Goal: Information Seeking & Learning: Learn about a topic

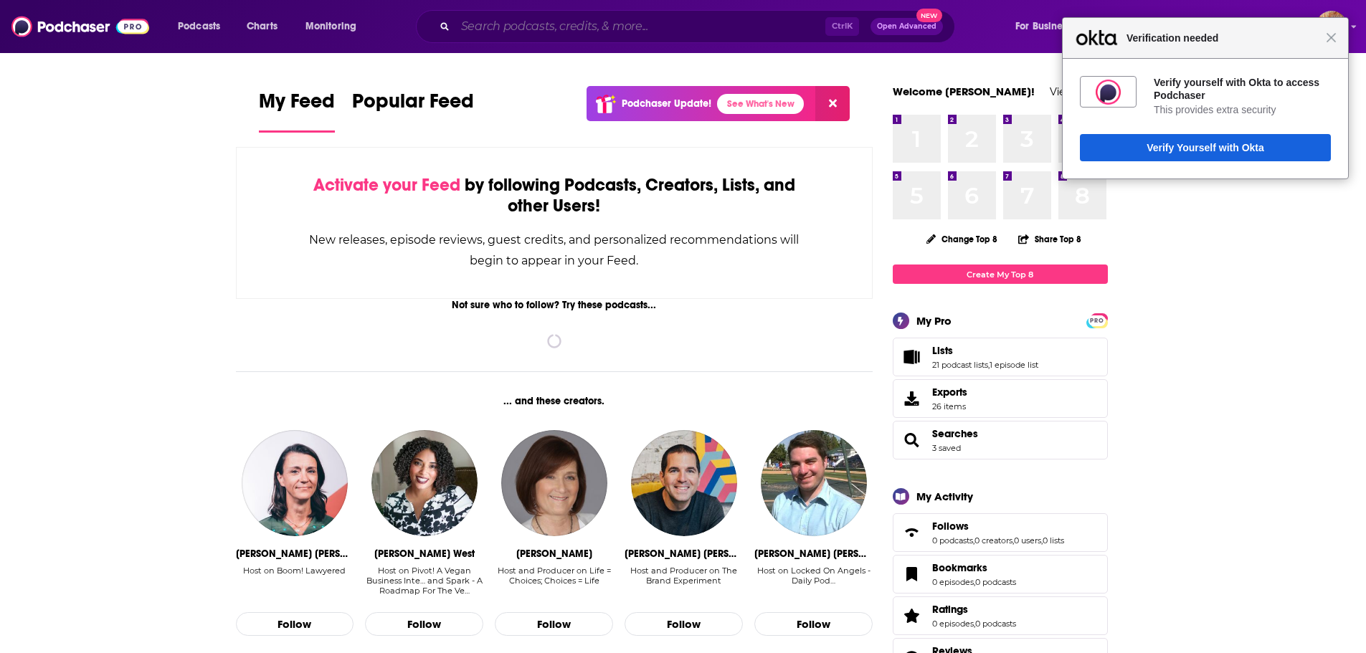
click at [667, 25] on input "Search podcasts, credits, & more..." at bounding box center [640, 26] width 370 height 23
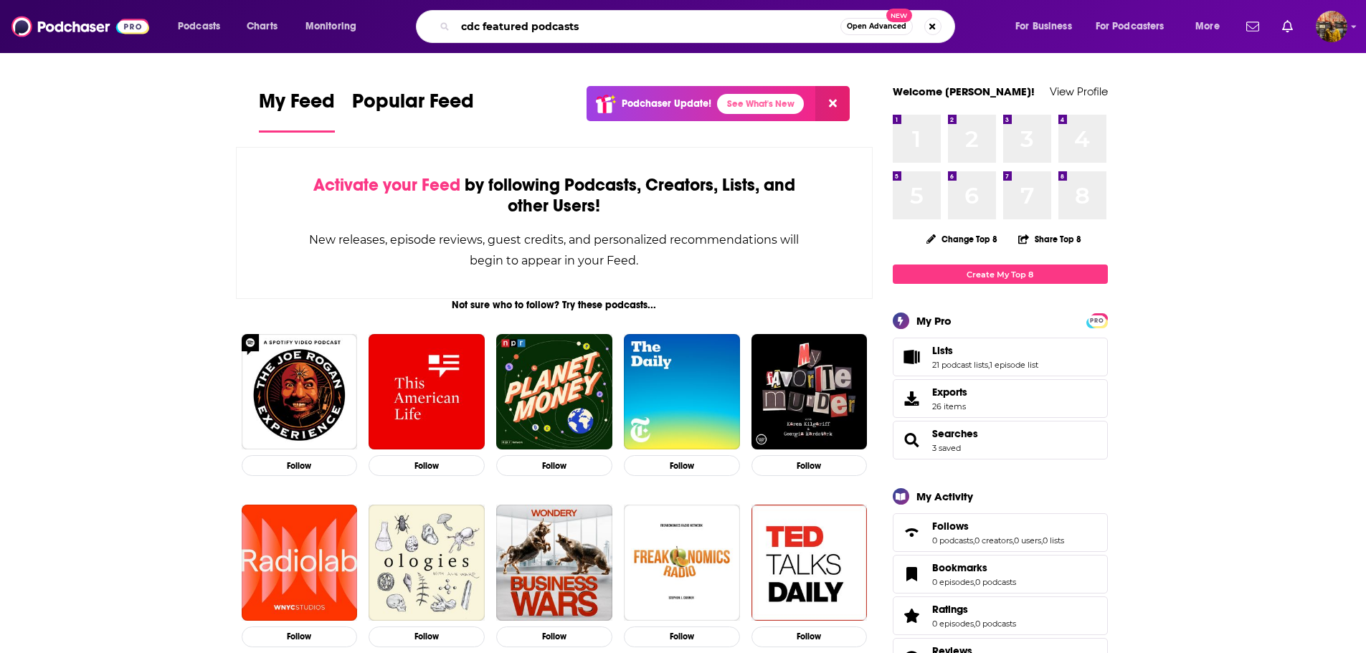
type input "cdc featured podcasts"
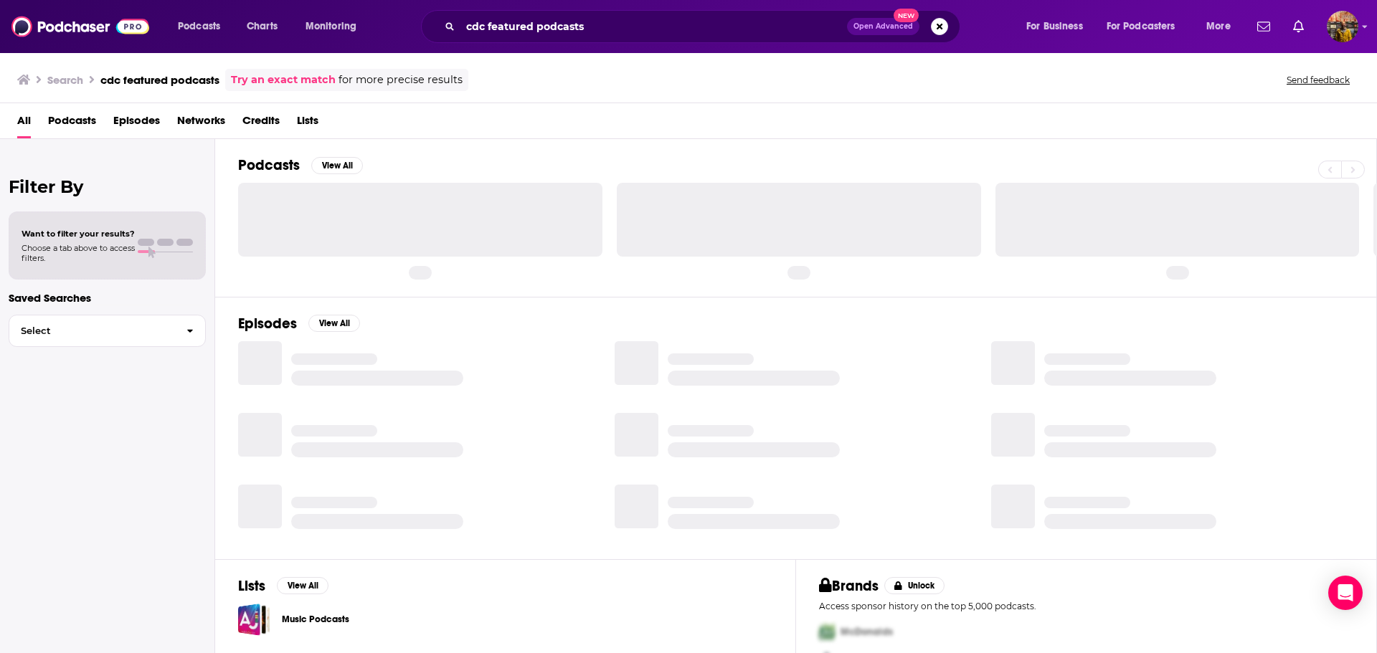
click at [53, 120] on span "Podcasts" at bounding box center [72, 123] width 48 height 29
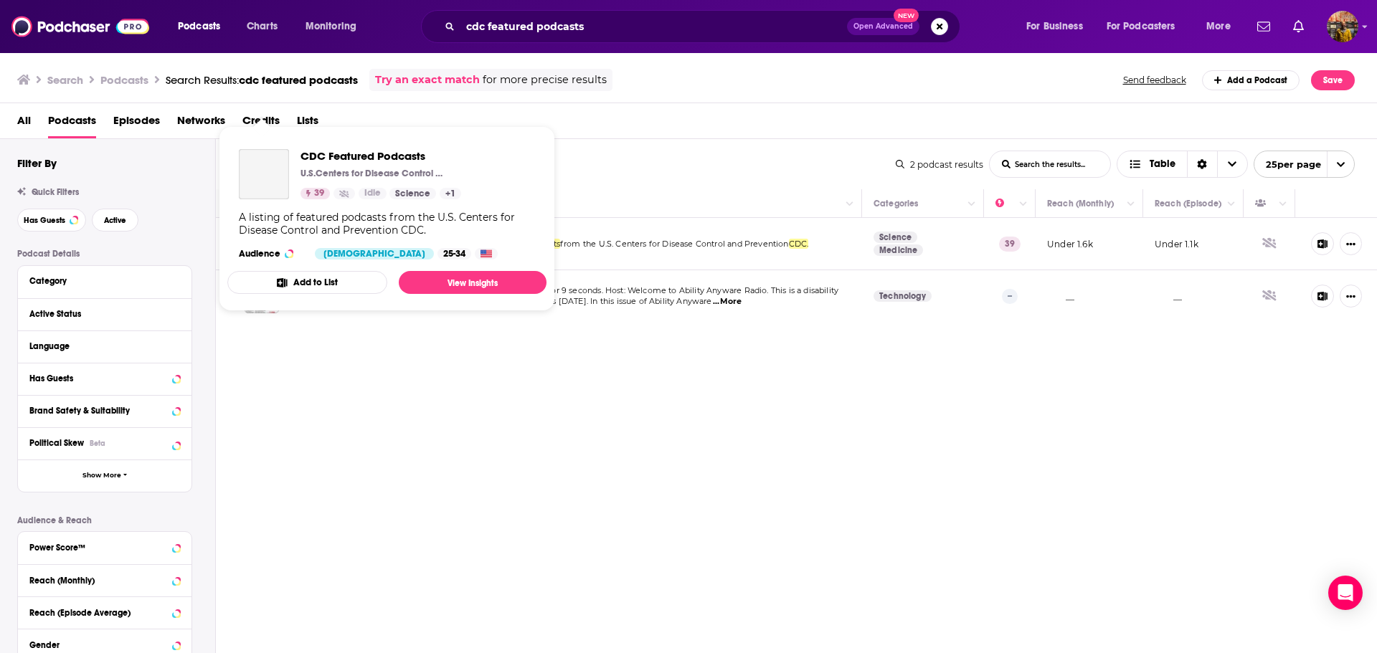
click at [257, 242] on div "CDC Featured Podcasts U.S.Centers for Disease Control and Prevention(CDC) 39 Id…" at bounding box center [386, 204] width 319 height 133
click at [382, 157] on span "CDC Featured Podcasts" at bounding box center [380, 156] width 161 height 14
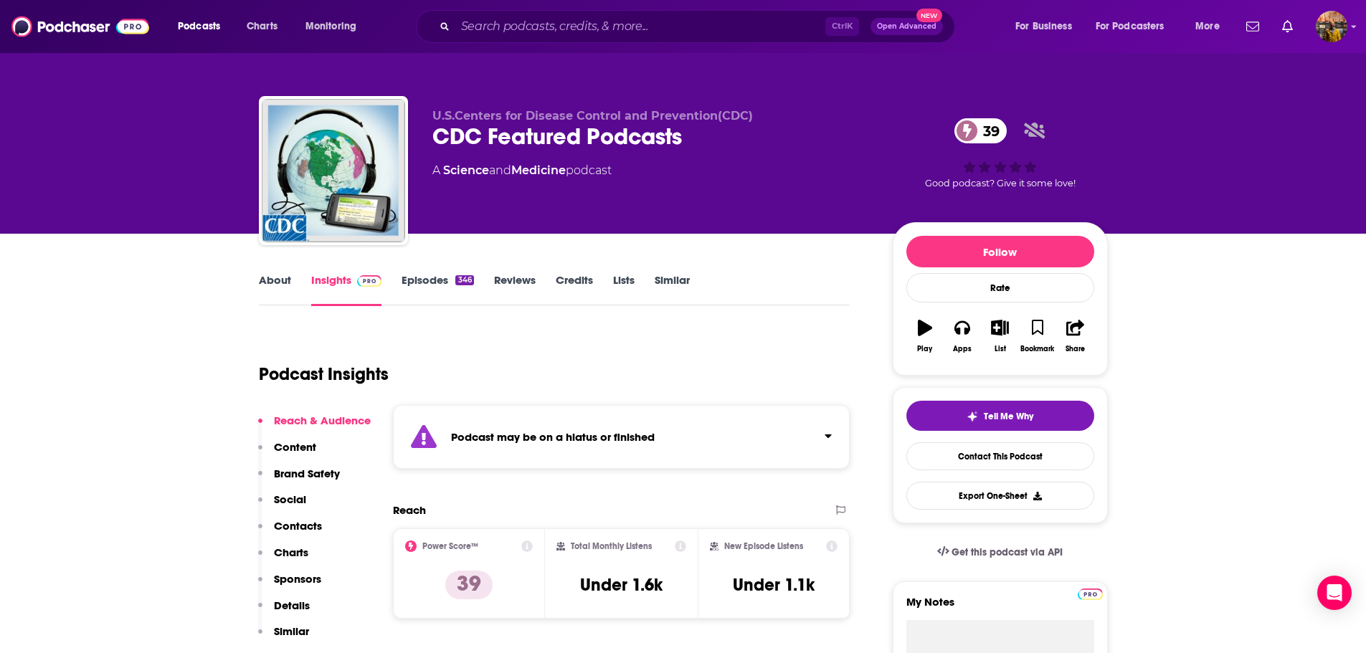
click at [681, 137] on div "CDC Featured Podcasts 39" at bounding box center [650, 137] width 437 height 28
click at [425, 283] on link "Episodes 346" at bounding box center [438, 289] width 72 height 33
